Goal: Task Accomplishment & Management: Use online tool/utility

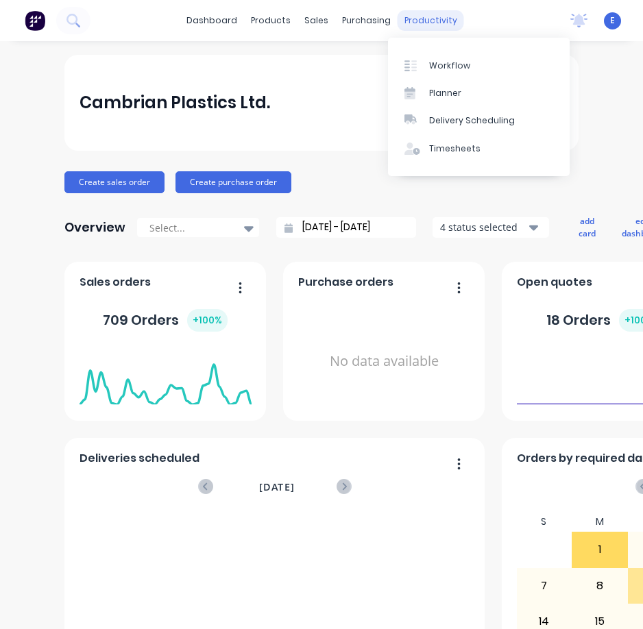
click at [424, 25] on div "productivity" at bounding box center [431, 20] width 67 height 21
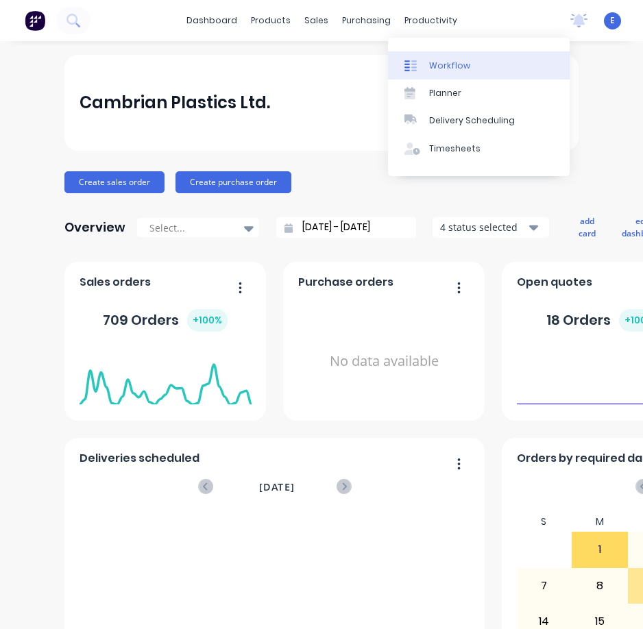
click at [446, 69] on div "Workflow" at bounding box center [449, 66] width 41 height 12
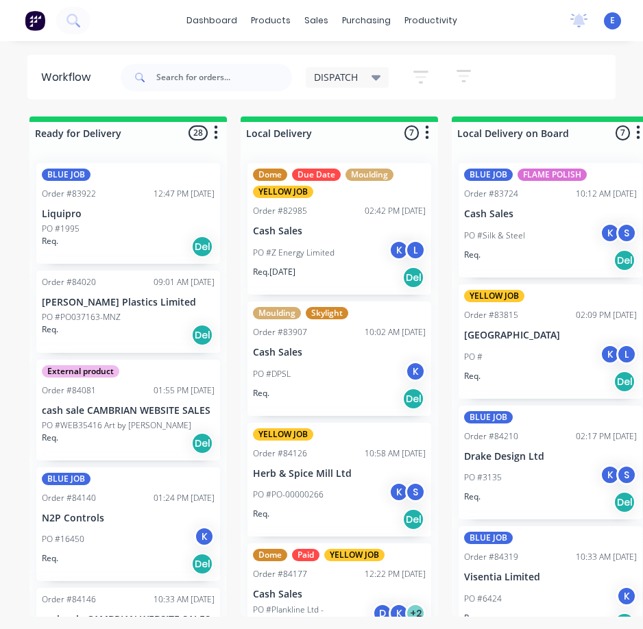
scroll to position [0, 152]
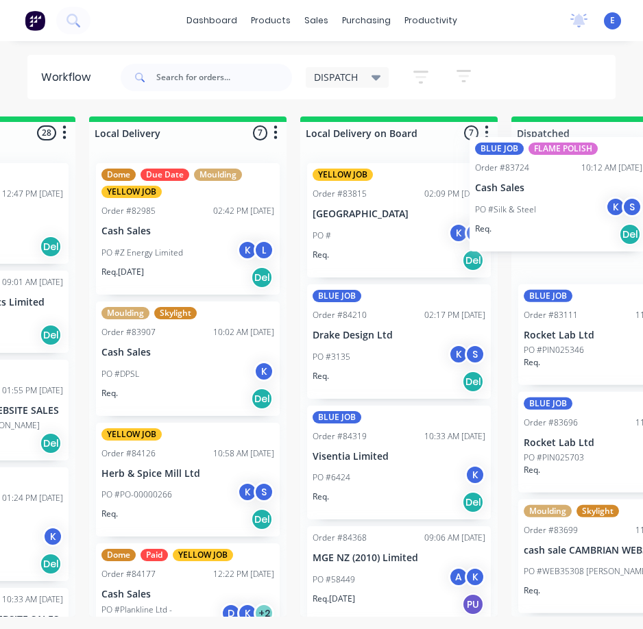
drag, startPoint x: 361, startPoint y: 255, endPoint x: 535, endPoint y: 231, distance: 176.5
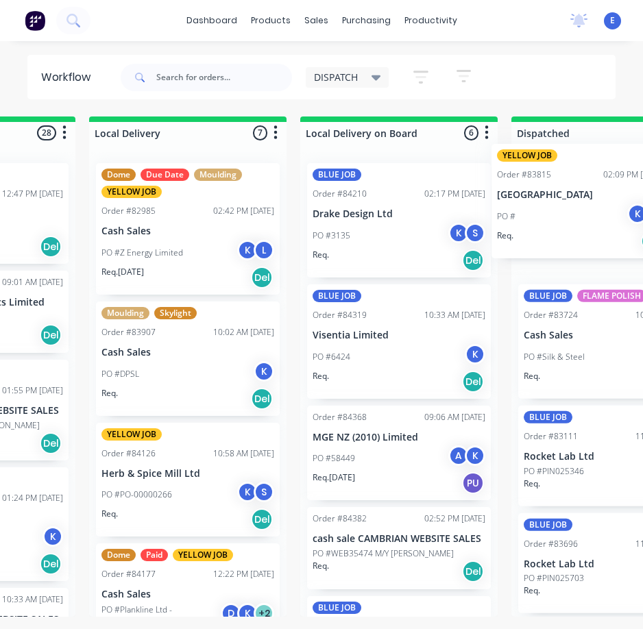
drag, startPoint x: 357, startPoint y: 274, endPoint x: 545, endPoint y: 254, distance: 189.5
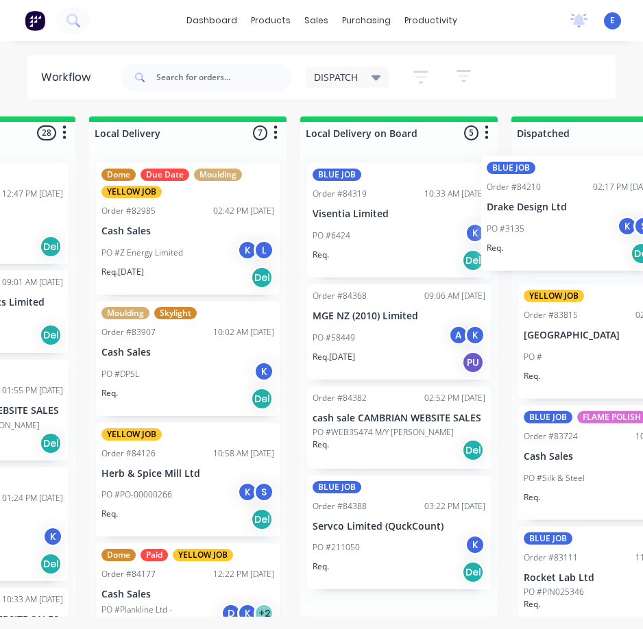
drag, startPoint x: 362, startPoint y: 242, endPoint x: 541, endPoint y: 234, distance: 179.1
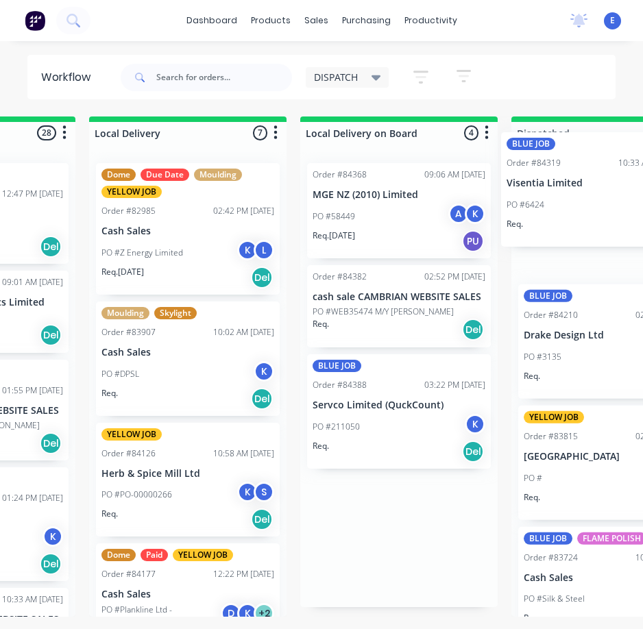
drag, startPoint x: 358, startPoint y: 261, endPoint x: 556, endPoint y: 230, distance: 200.5
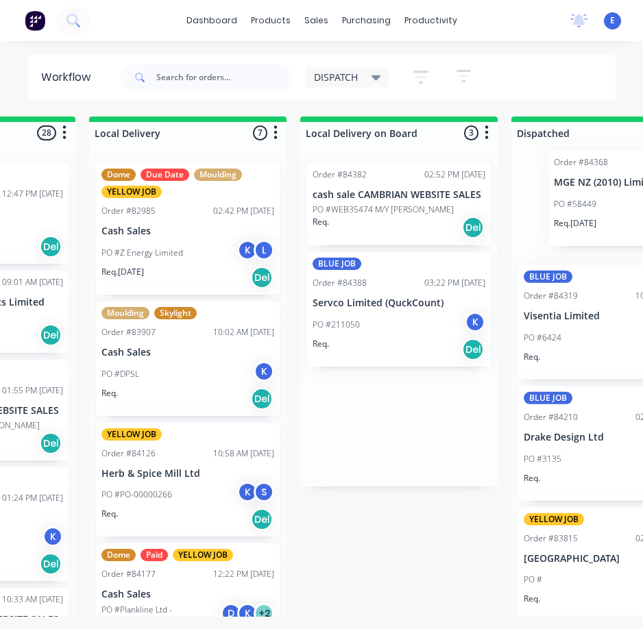
drag, startPoint x: 398, startPoint y: 237, endPoint x: 643, endPoint y: 222, distance: 245.2
click at [642, 222] on html "dashboard products sales purchasing productivity dashboard products Product Cat…" at bounding box center [321, 287] width 643 height 575
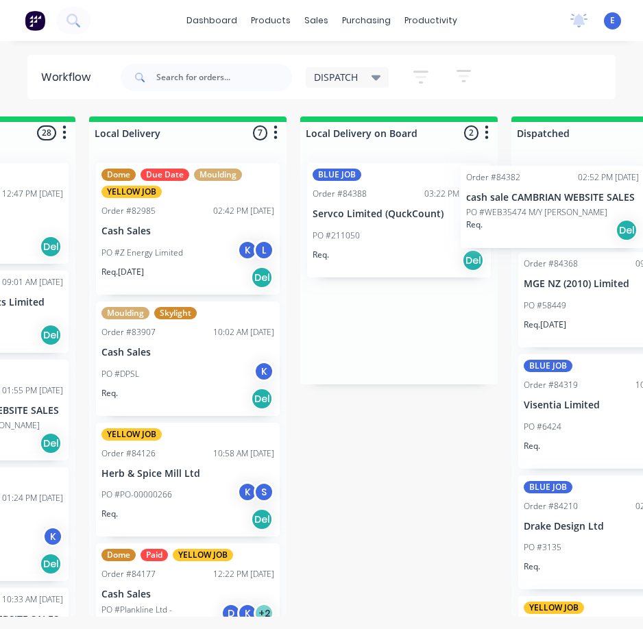
drag, startPoint x: 424, startPoint y: 229, endPoint x: 586, endPoint y: 230, distance: 162.5
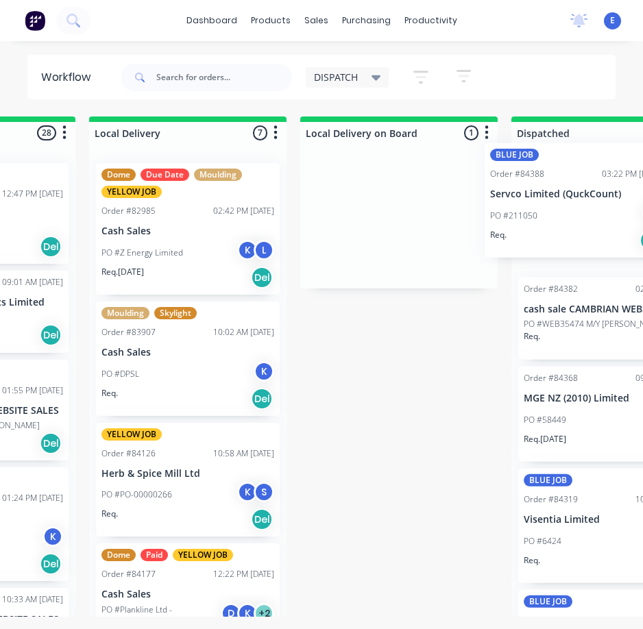
drag, startPoint x: 355, startPoint y: 259, endPoint x: 537, endPoint y: 239, distance: 182.8
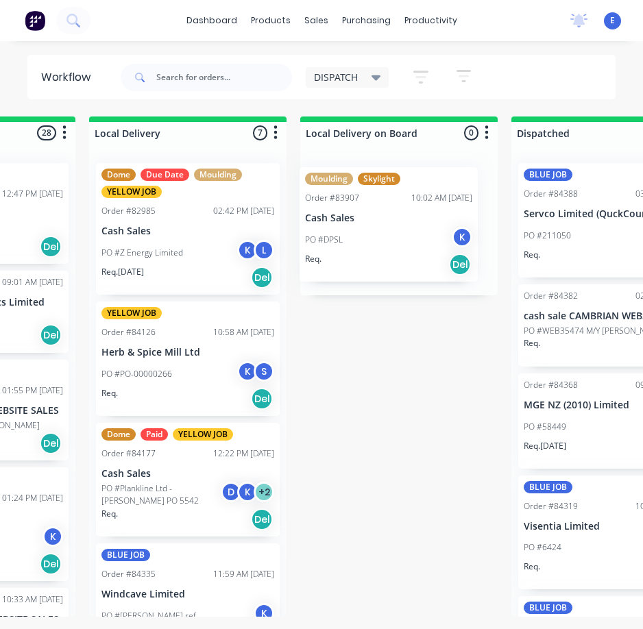
drag, startPoint x: 180, startPoint y: 407, endPoint x: 389, endPoint y: 272, distance: 248.7
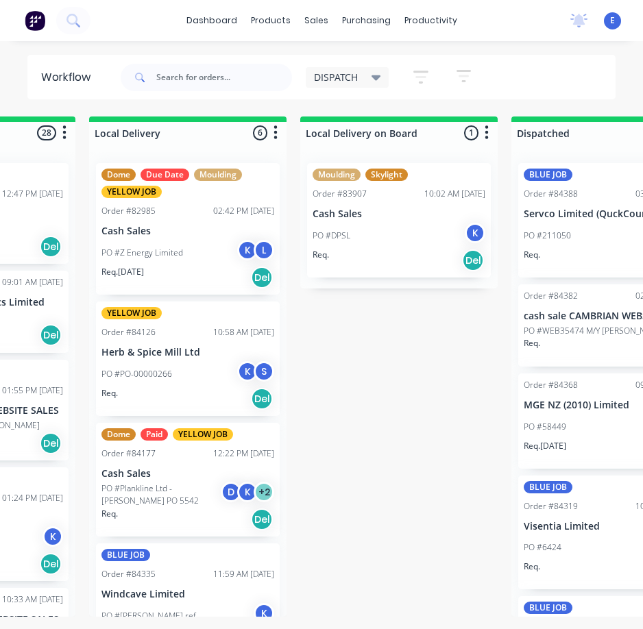
click at [389, 272] on div "Req. Del" at bounding box center [399, 260] width 173 height 23
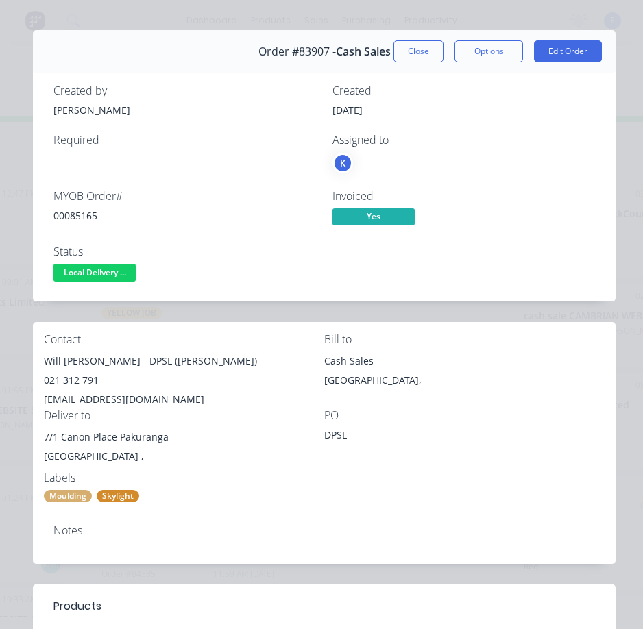
scroll to position [0, 0]
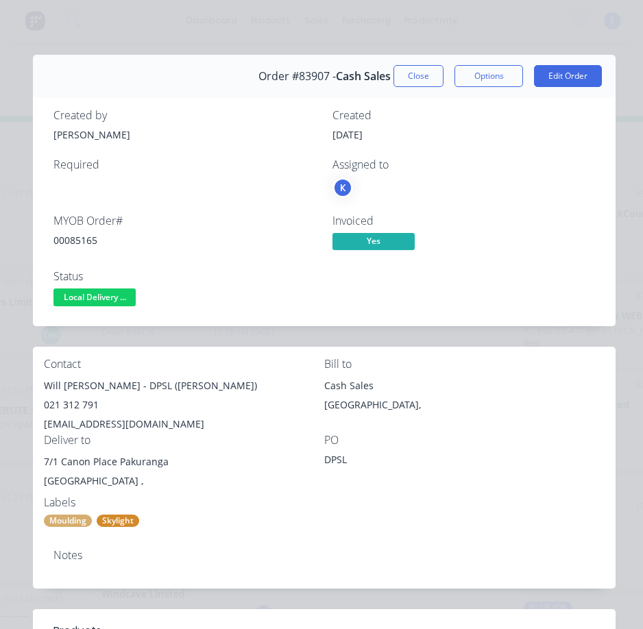
click at [399, 75] on button "Close" at bounding box center [419, 76] width 50 height 22
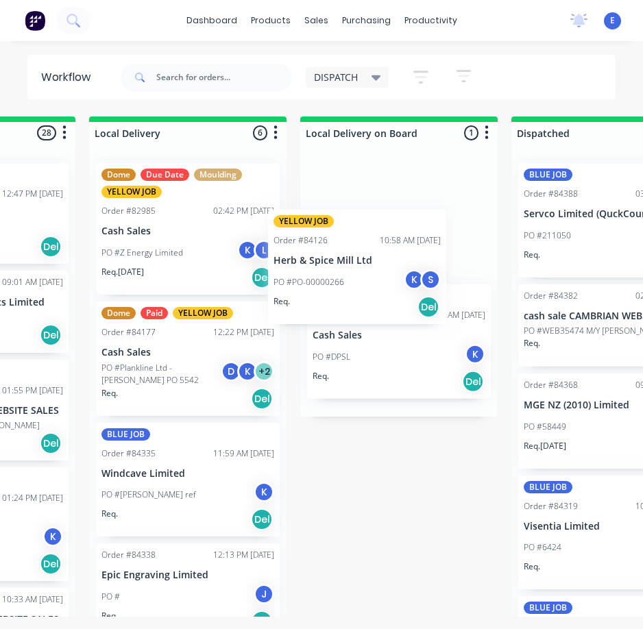
drag, startPoint x: 182, startPoint y: 407, endPoint x: 365, endPoint y: 304, distance: 210.0
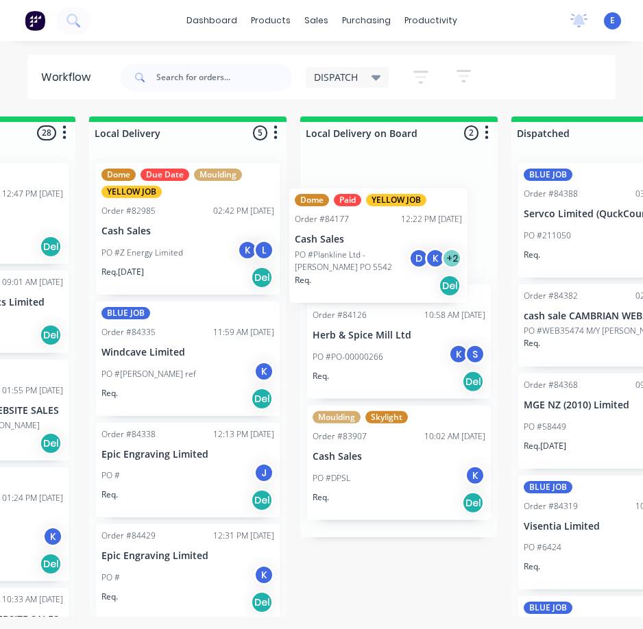
drag, startPoint x: 158, startPoint y: 393, endPoint x: 357, endPoint y: 276, distance: 230.5
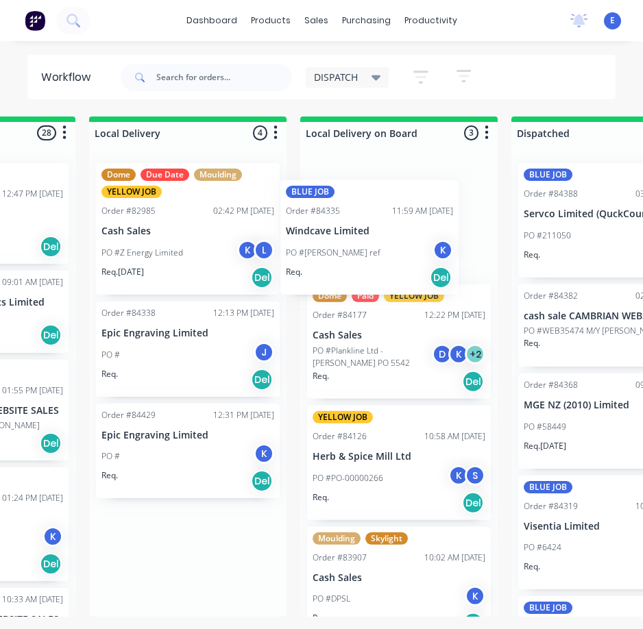
drag, startPoint x: 166, startPoint y: 387, endPoint x: 361, endPoint y: 260, distance: 232.4
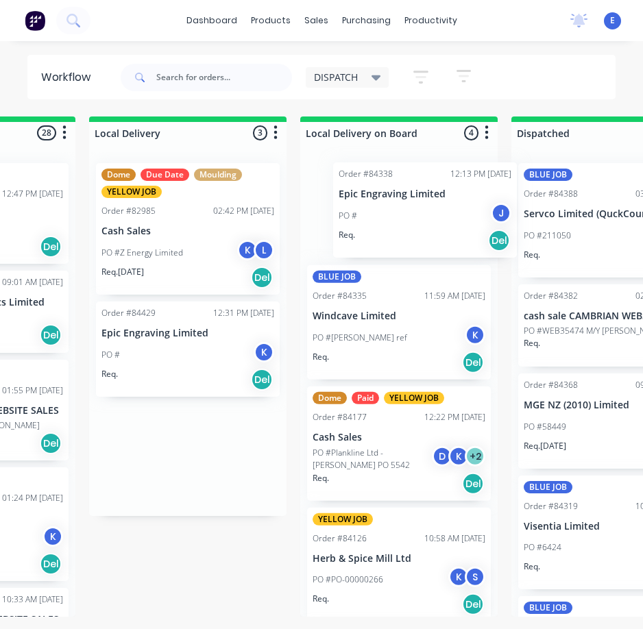
drag, startPoint x: 165, startPoint y: 370, endPoint x: 408, endPoint y: 228, distance: 281.5
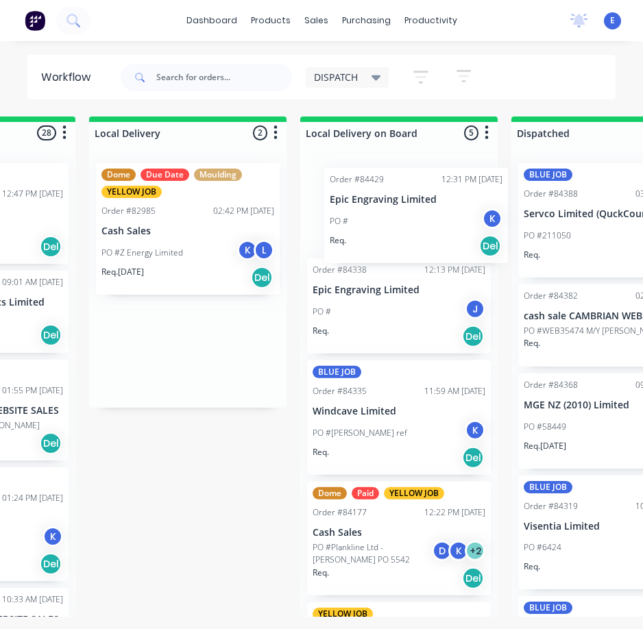
drag, startPoint x: 160, startPoint y: 379, endPoint x: 400, endPoint y: 237, distance: 279.7
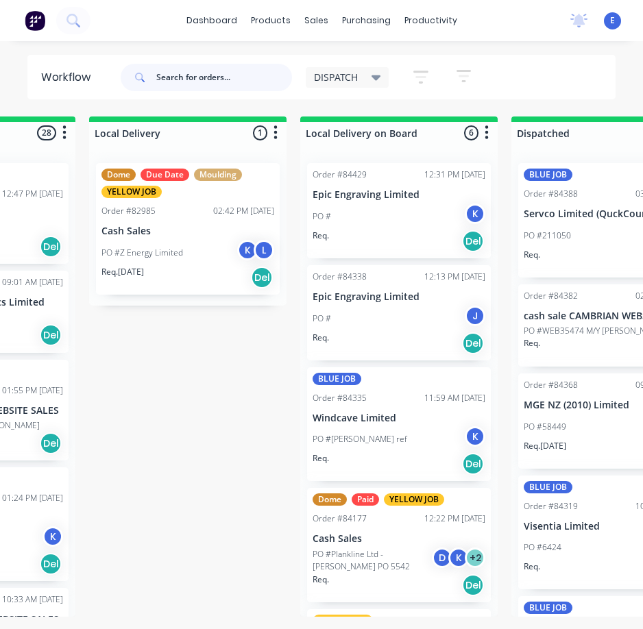
click at [178, 77] on input "text" at bounding box center [224, 77] width 136 height 27
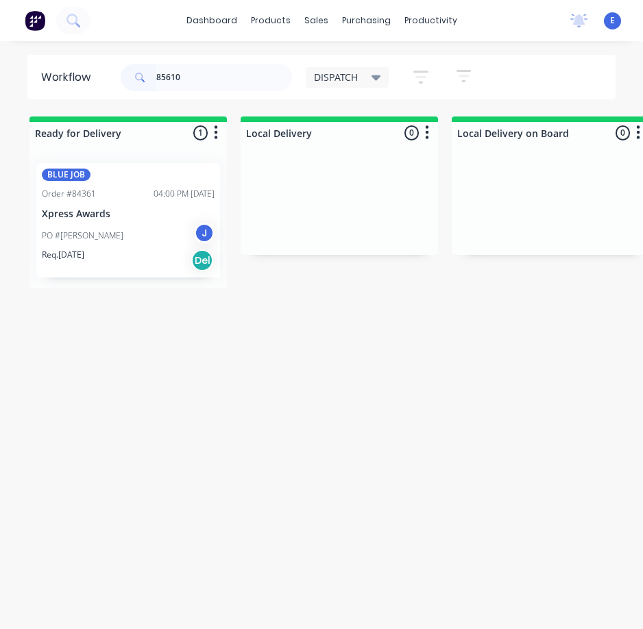
click at [132, 254] on div "Req. [DATE] Del" at bounding box center [128, 260] width 173 height 23
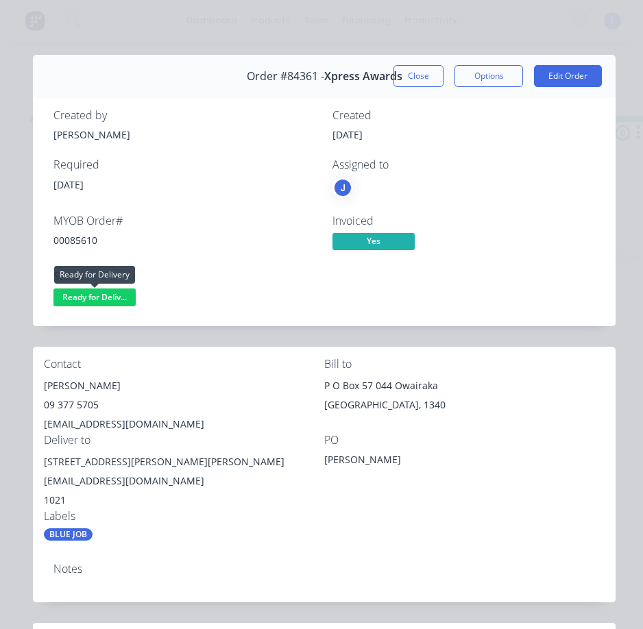
click at [106, 296] on span "Ready for Deliv..." at bounding box center [94, 297] width 82 height 17
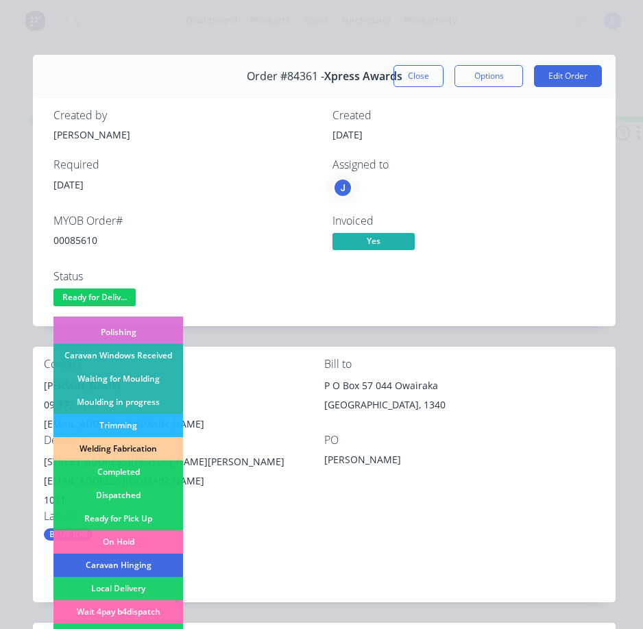
scroll to position [268, 0]
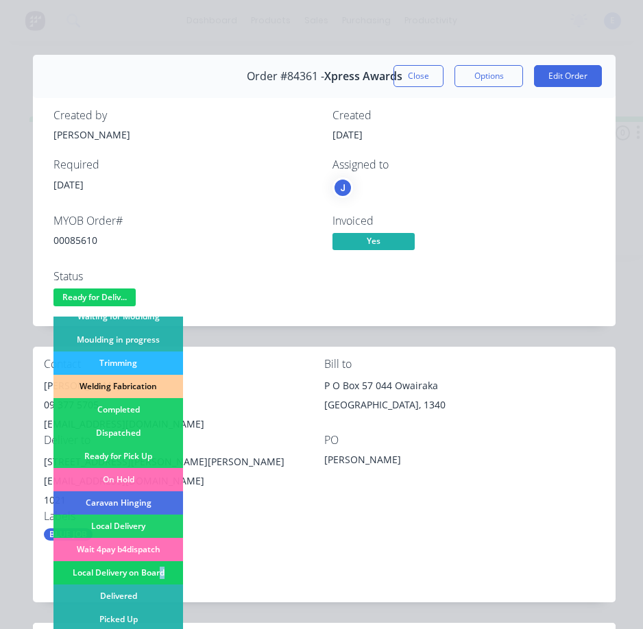
click at [163, 568] on div "Local Delivery on Board" at bounding box center [118, 573] width 130 height 23
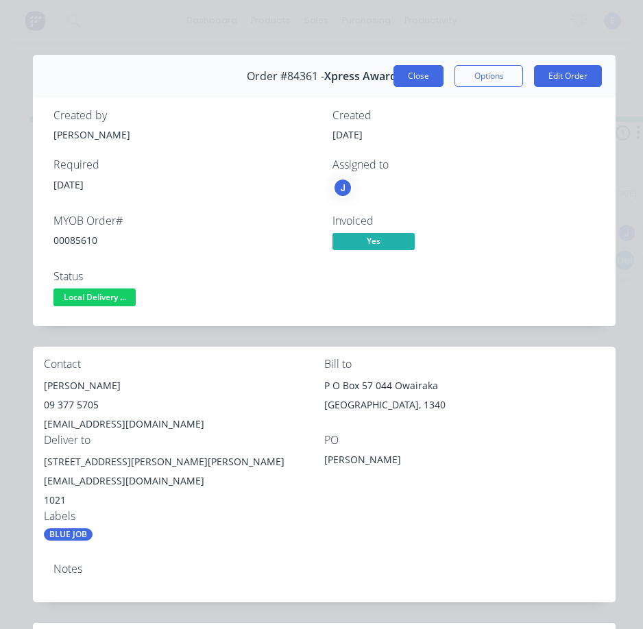
click at [399, 76] on button "Close" at bounding box center [419, 76] width 50 height 22
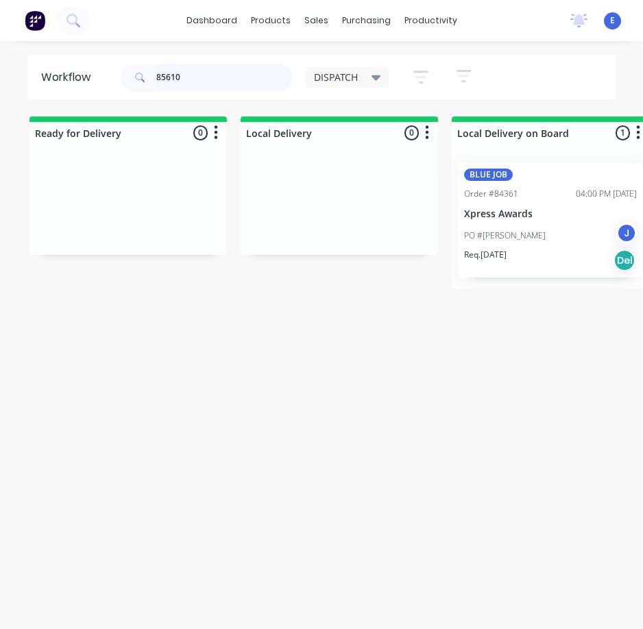
click at [210, 76] on input "85610" at bounding box center [224, 77] width 136 height 27
click at [212, 75] on input "85610" at bounding box center [224, 77] width 136 height 27
type input "85389"
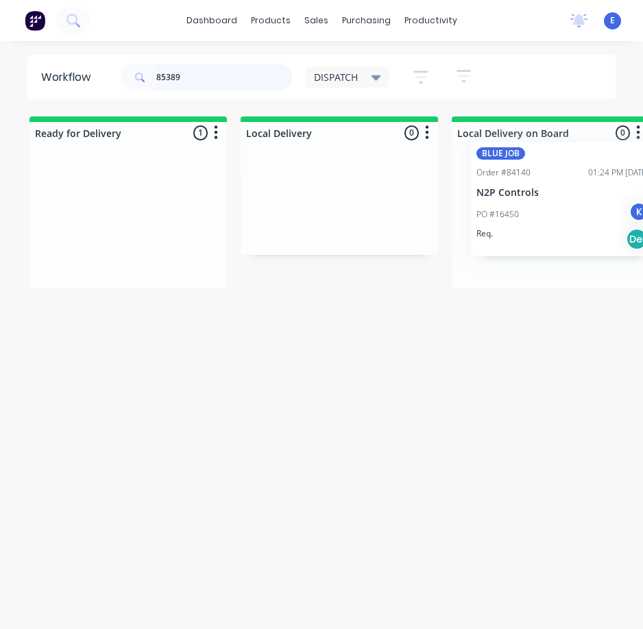
drag, startPoint x: 121, startPoint y: 258, endPoint x: 559, endPoint y: 237, distance: 439.3
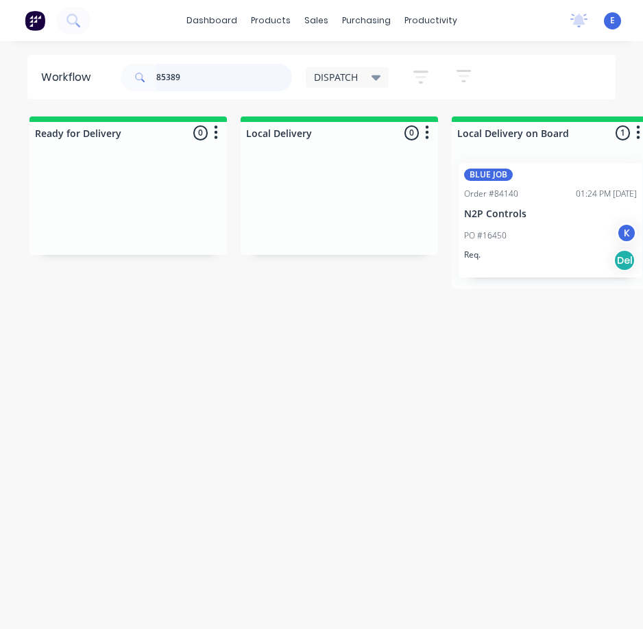
drag, startPoint x: 202, startPoint y: 88, endPoint x: -1, endPoint y: 43, distance: 207.3
click at [0, 43] on html "dashboard products sales purchasing productivity dashboard products Product Cat…" at bounding box center [321, 287] width 643 height 575
